Goal: Transaction & Acquisition: Download file/media

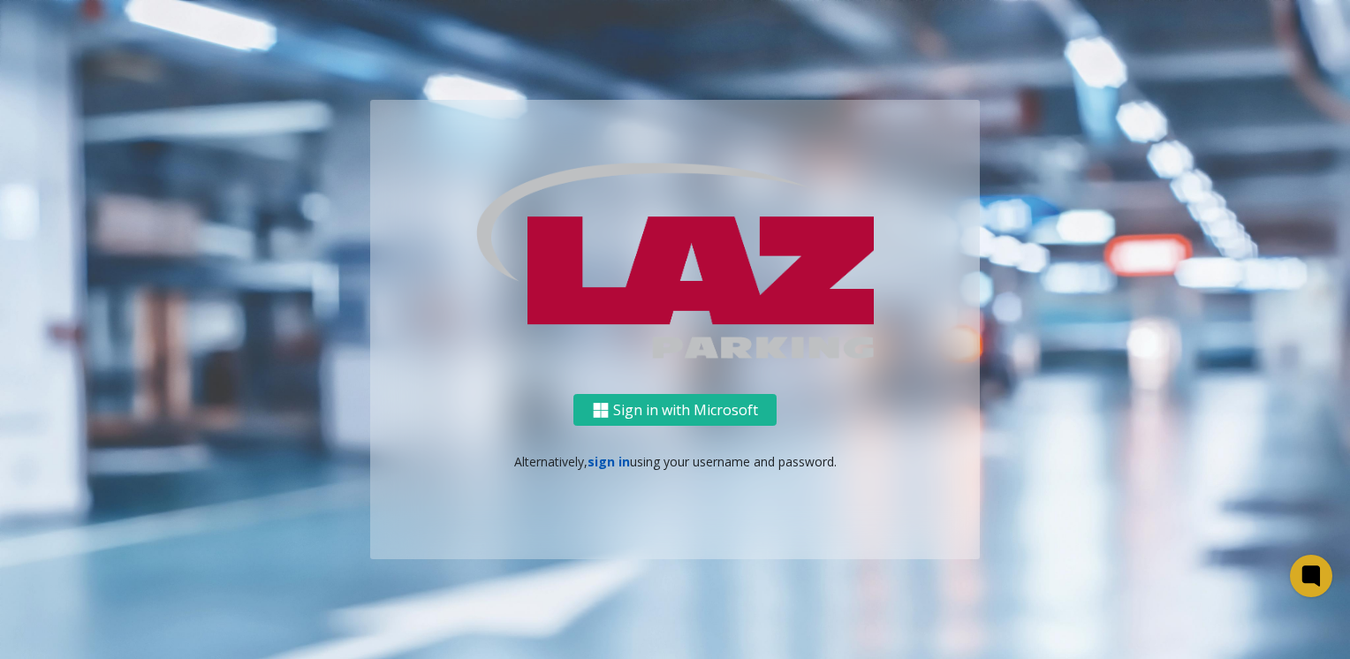
click at [613, 468] on link "sign in" at bounding box center [609, 461] width 42 height 17
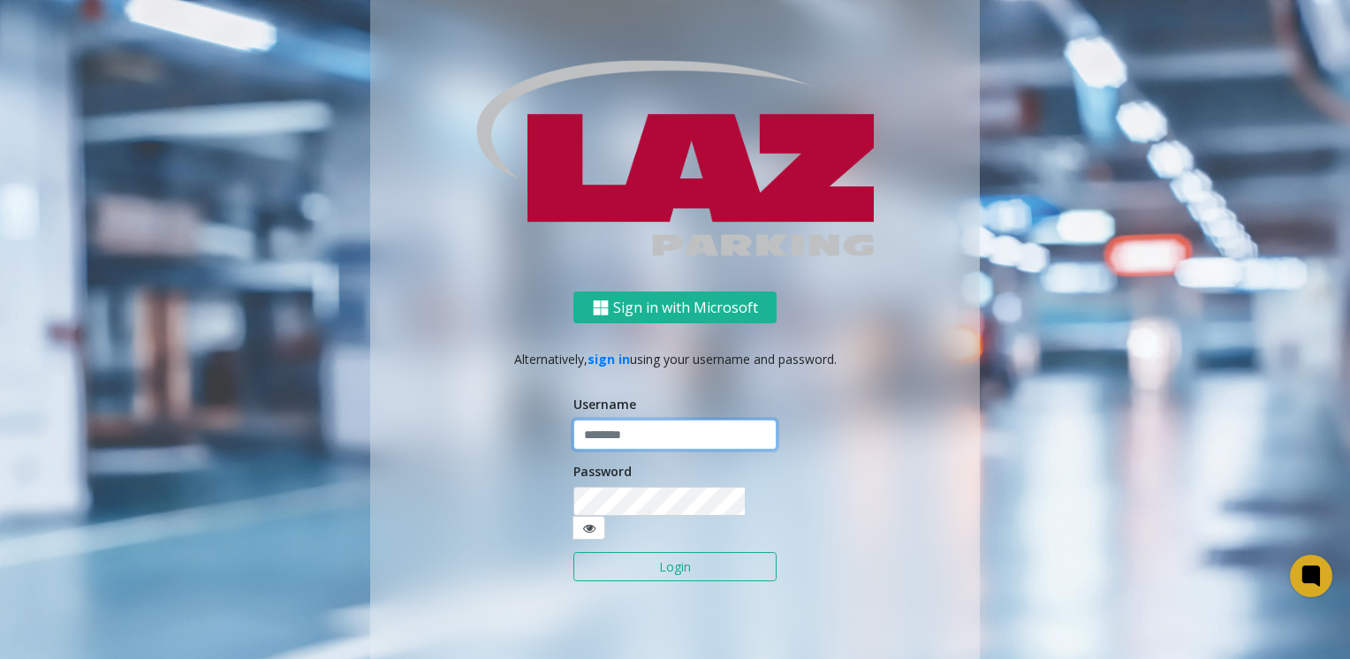
click at [610, 447] on input "text" at bounding box center [675, 435] width 203 height 30
type input "*******"
click at [574, 552] on button "Login" at bounding box center [675, 567] width 203 height 30
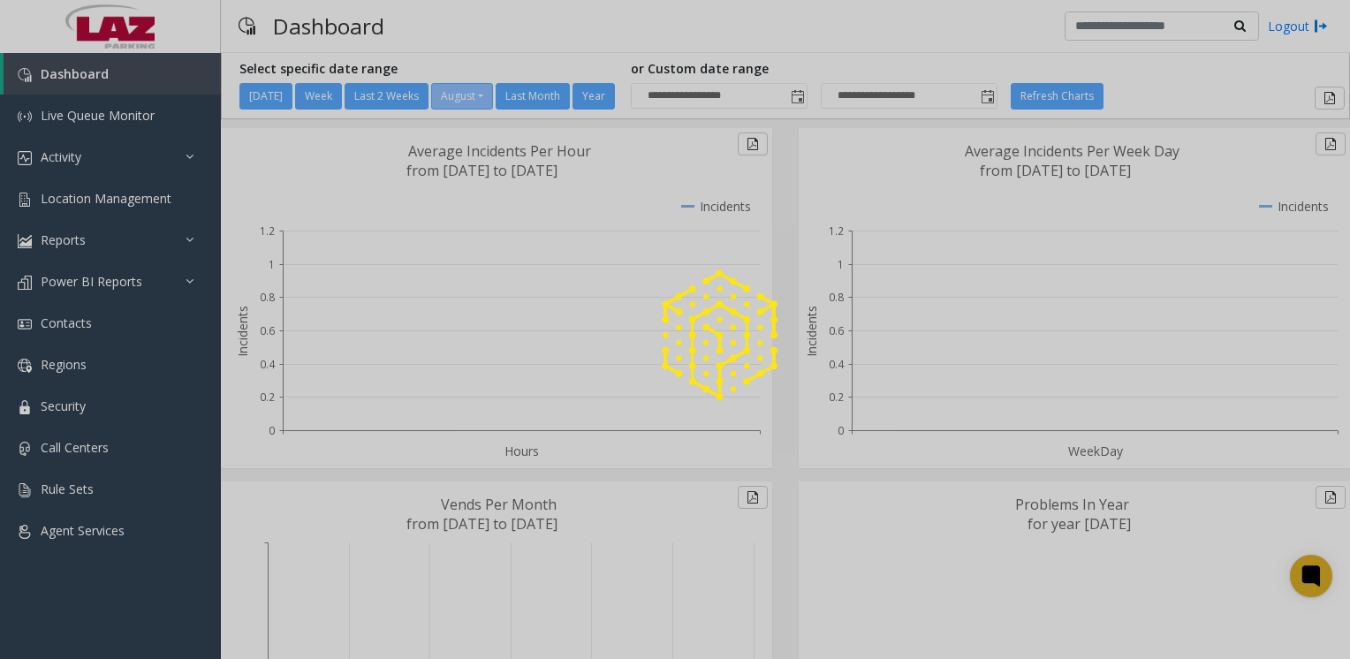
click at [59, 528] on div at bounding box center [675, 329] width 1350 height 659
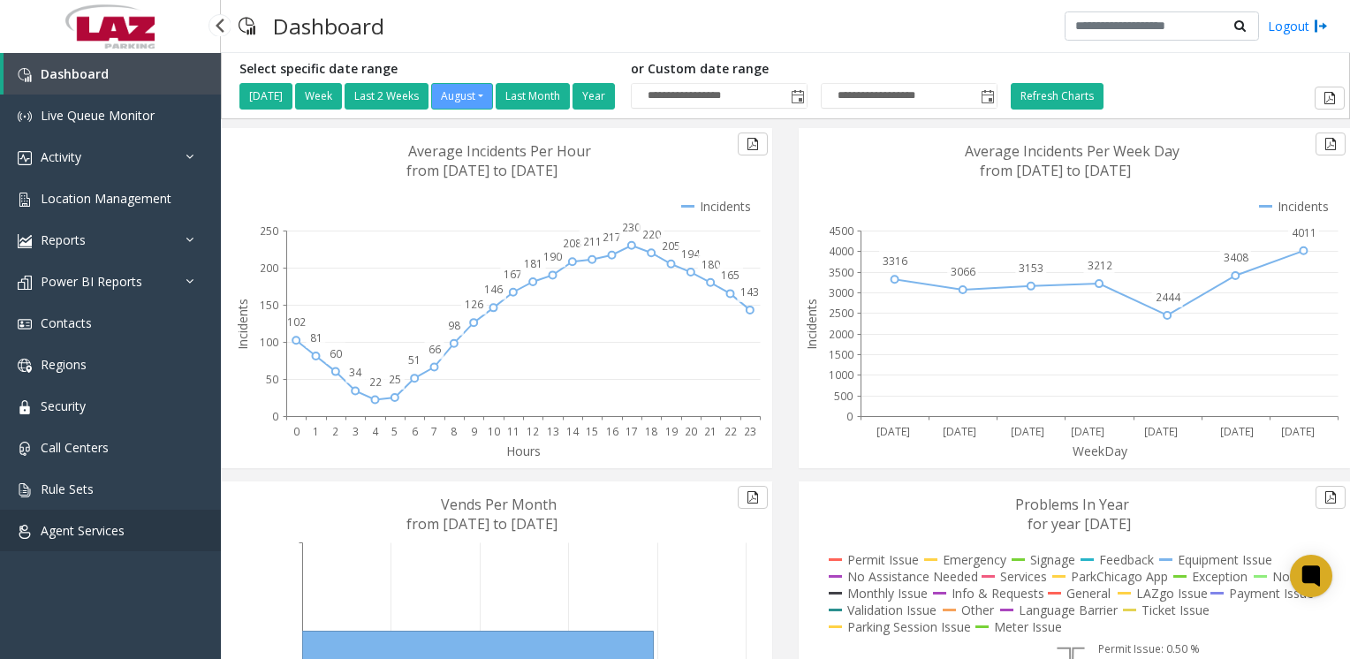
click at [81, 534] on span "Agent Services" at bounding box center [83, 530] width 84 height 17
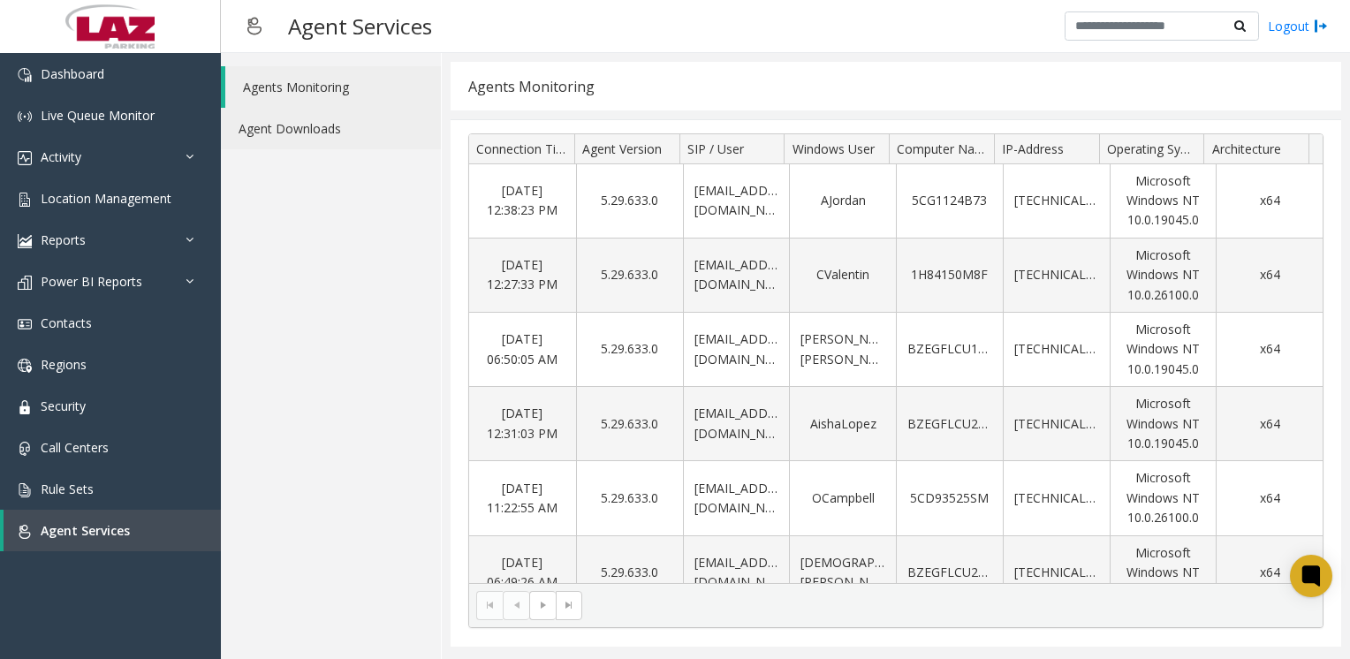
click at [286, 121] on link "Agent Downloads" at bounding box center [331, 129] width 220 height 42
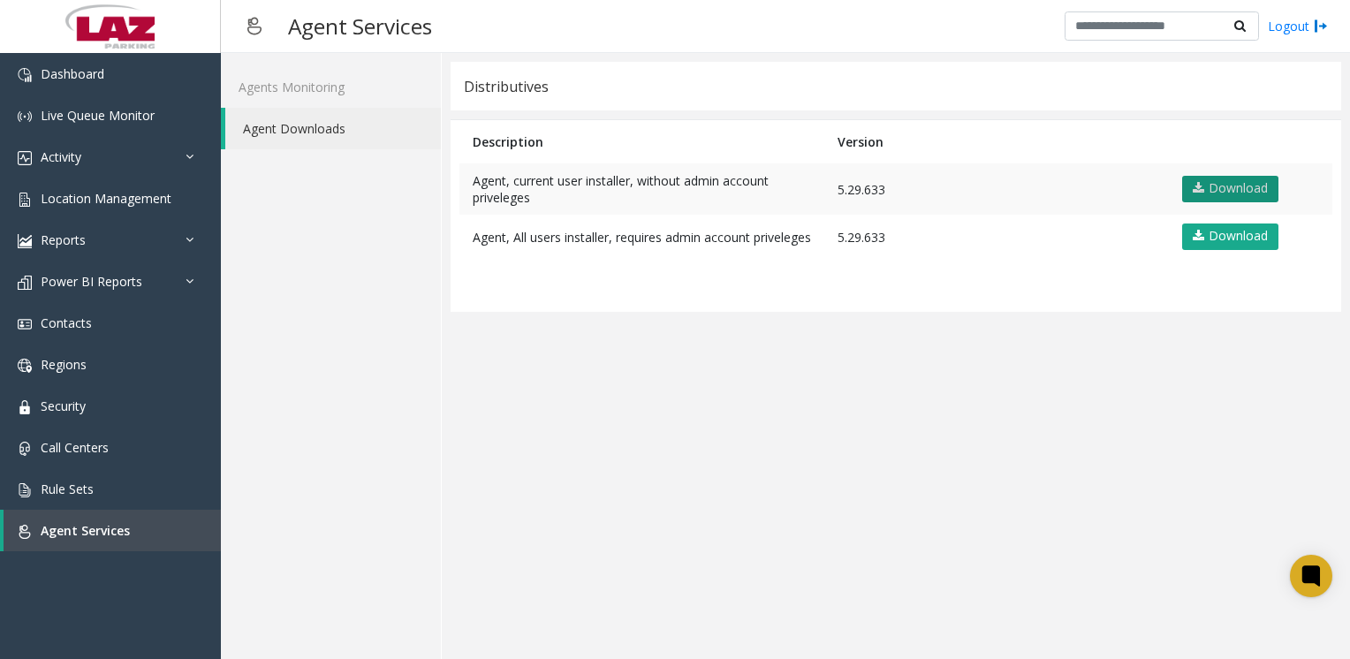
click at [1221, 190] on link "Download" at bounding box center [1230, 189] width 96 height 27
click at [627, 491] on app-distributives "Distributives Description Version Agent, current user installer, without admin …" at bounding box center [896, 356] width 891 height 589
